Goal: Transaction & Acquisition: Purchase product/service

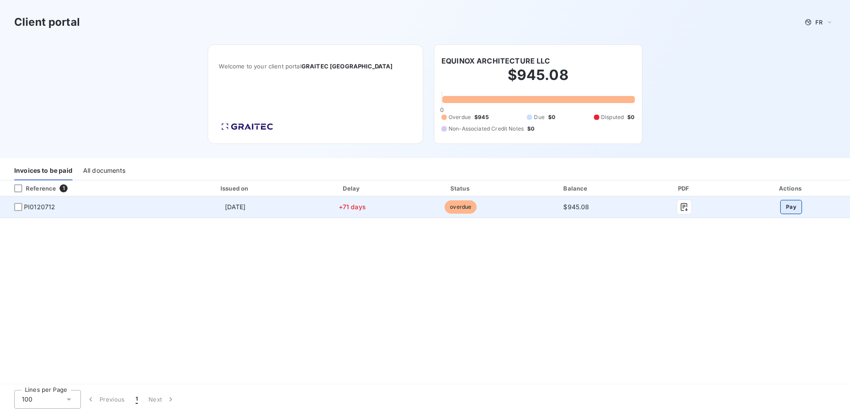
click at [791, 209] on button "Pay" at bounding box center [792, 207] width 22 height 14
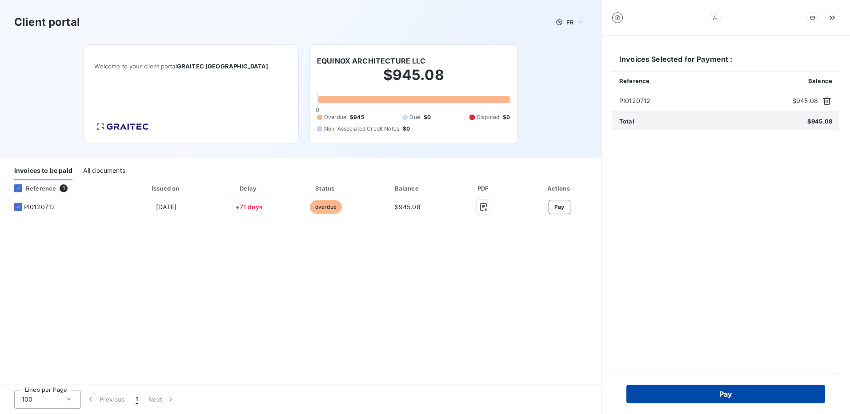
click at [720, 395] on button "Pay" at bounding box center [726, 394] width 199 height 19
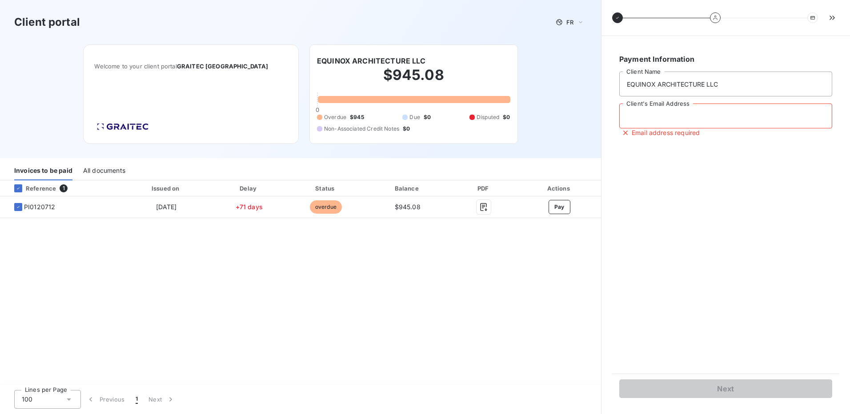
click at [652, 116] on input "Client's Email Address" at bounding box center [726, 116] width 213 height 25
type input "[PERSON_NAME][EMAIL_ADDRESS][DOMAIN_NAME]"
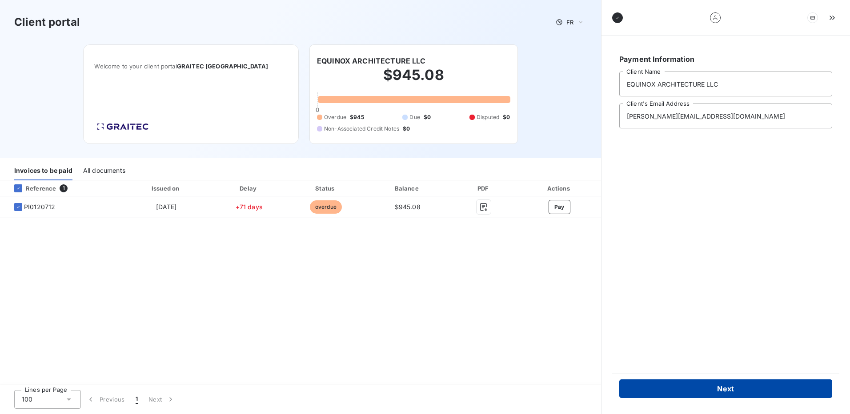
click at [732, 386] on button "Next" at bounding box center [726, 389] width 213 height 19
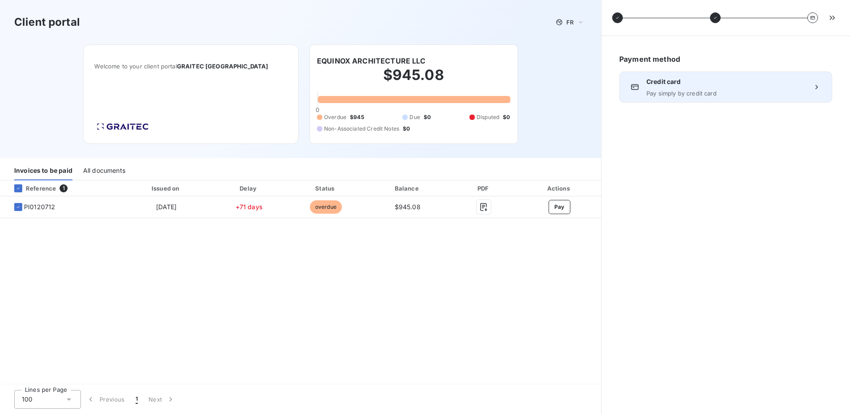
click at [692, 88] on div "Credit card Pay simply by credit card" at bounding box center [726, 87] width 159 height 20
